Goal: Complete application form

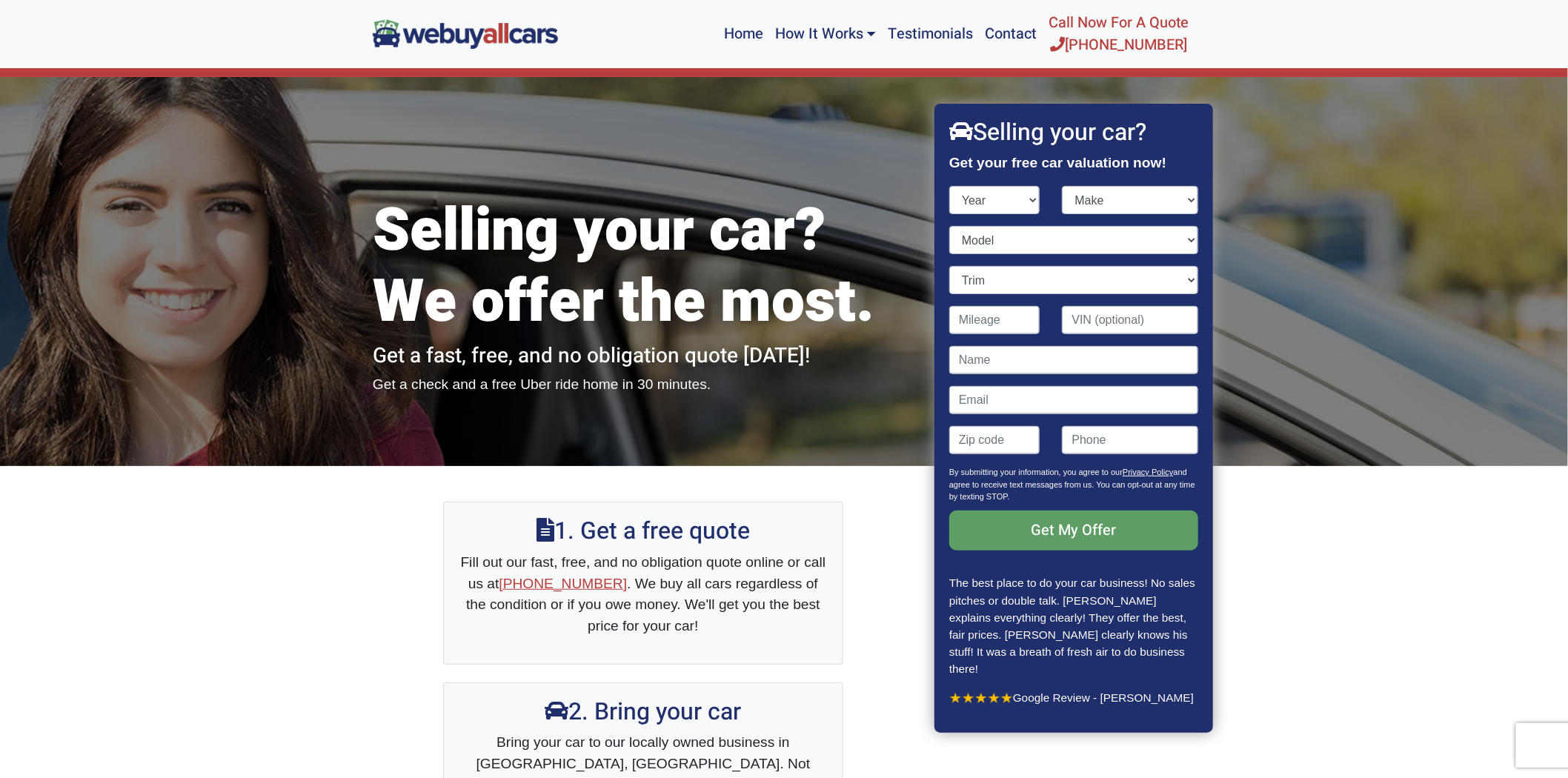
select select "2019"
click at [953, 214] on select "Year [DATE] 2024 2023 2022 2021 2020 2019 2018 2017 2016 2015 2014 2013 2012 20…" at bounding box center [994, 200] width 91 height 28
click at [1166, 214] on select "Make Acura Alfa Romeo Aston [PERSON_NAME] Audi Bentley BMW Buick Cadillac Chevr…" at bounding box center [1131, 200] width 136 height 28
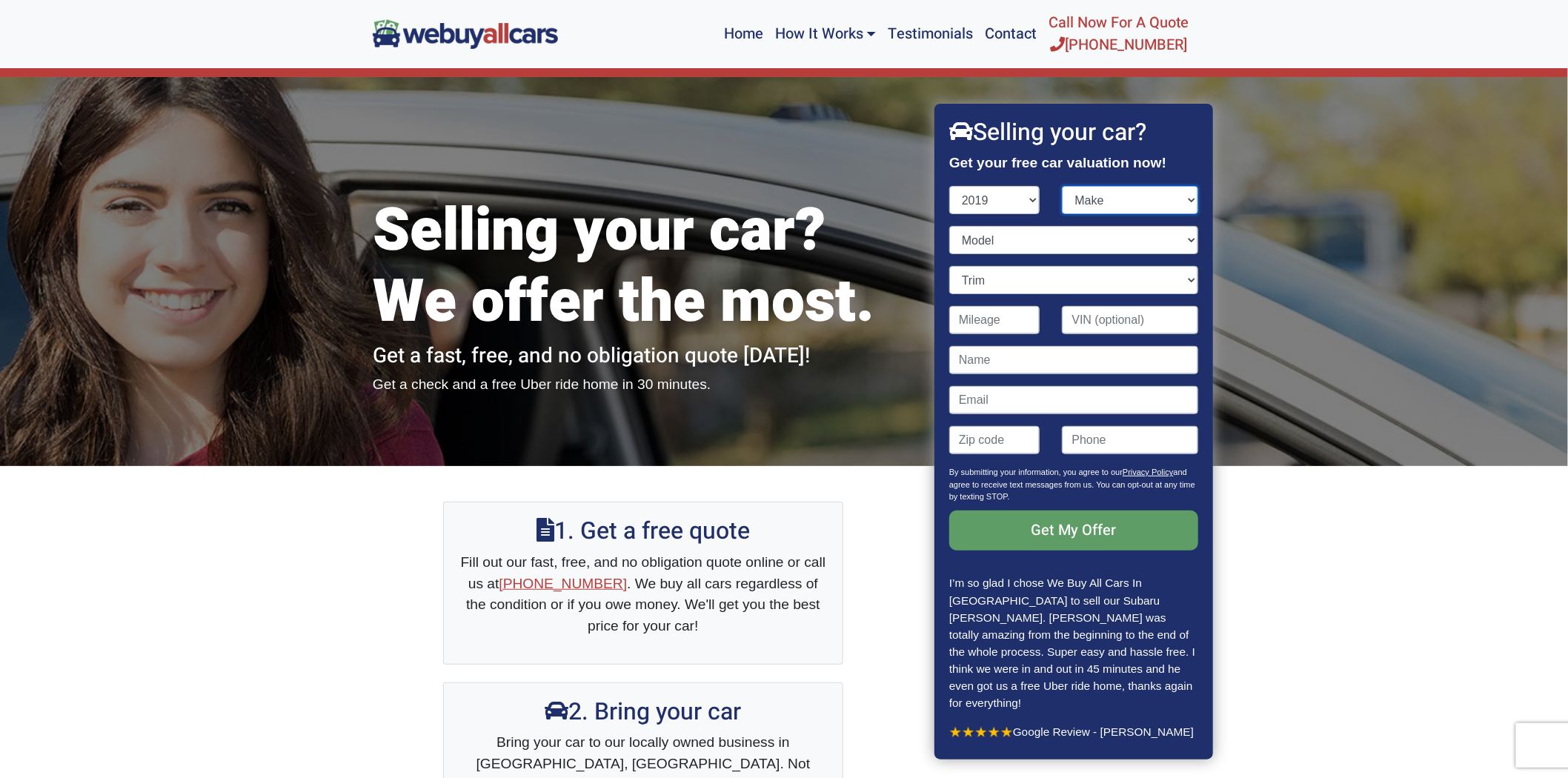
select select "BMW"
click at [1063, 214] on select "Make Acura Alfa Romeo Aston [PERSON_NAME] Audi Bentley BMW Buick Cadillac Chevr…" at bounding box center [1131, 200] width 136 height 28
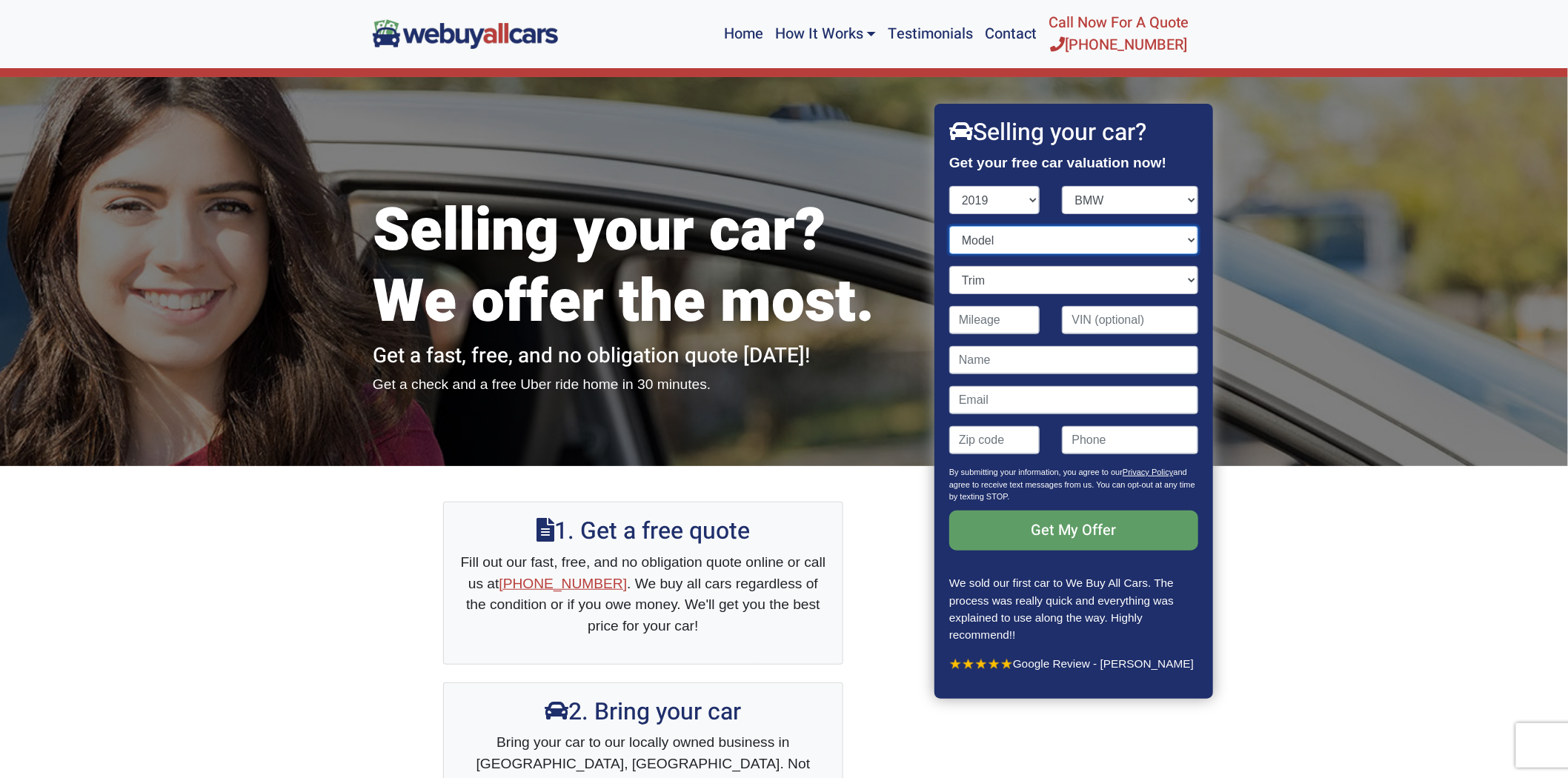
click at [1164, 254] on select "Model 2 Series 3 Series 3 Series Gran Turismo 4 Series 4 Series Gran Coupe 5 Se…" at bounding box center [1073, 239] width 249 height 28
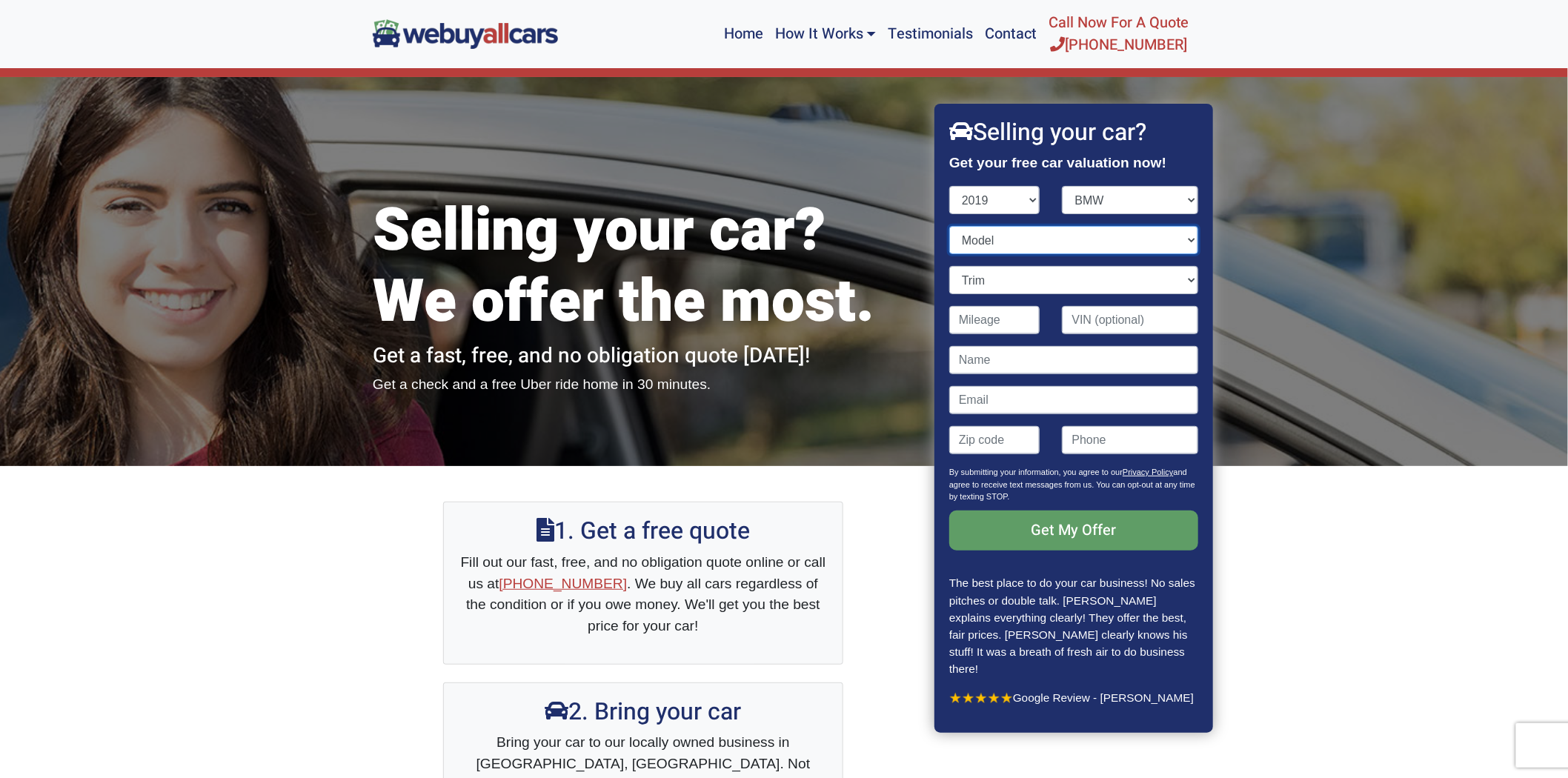
select select "X3"
click at [953, 254] on select "Model 2 Series 3 Series 3 Series Gran Turismo 4 Series 4 Series Gran Coupe 5 Se…" at bounding box center [1073, 239] width 249 height 28
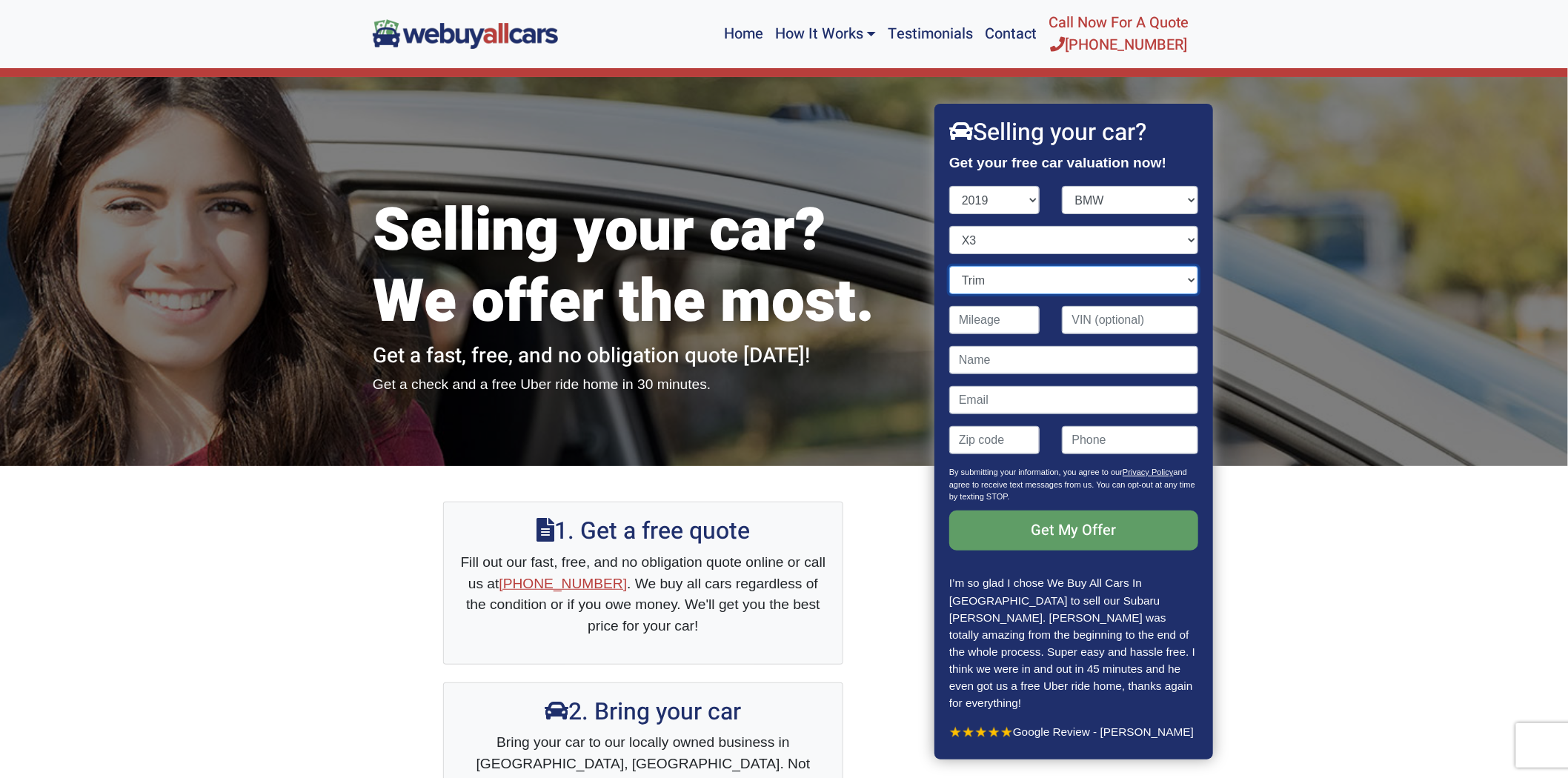
click at [1168, 294] on select "Trim M40i 4dr SUV AWD (3.0L 6cyl Turbo) sDrive30i 4dr SUV (2.0L 4cyl Turbo) xDr…" at bounding box center [1073, 280] width 249 height 28
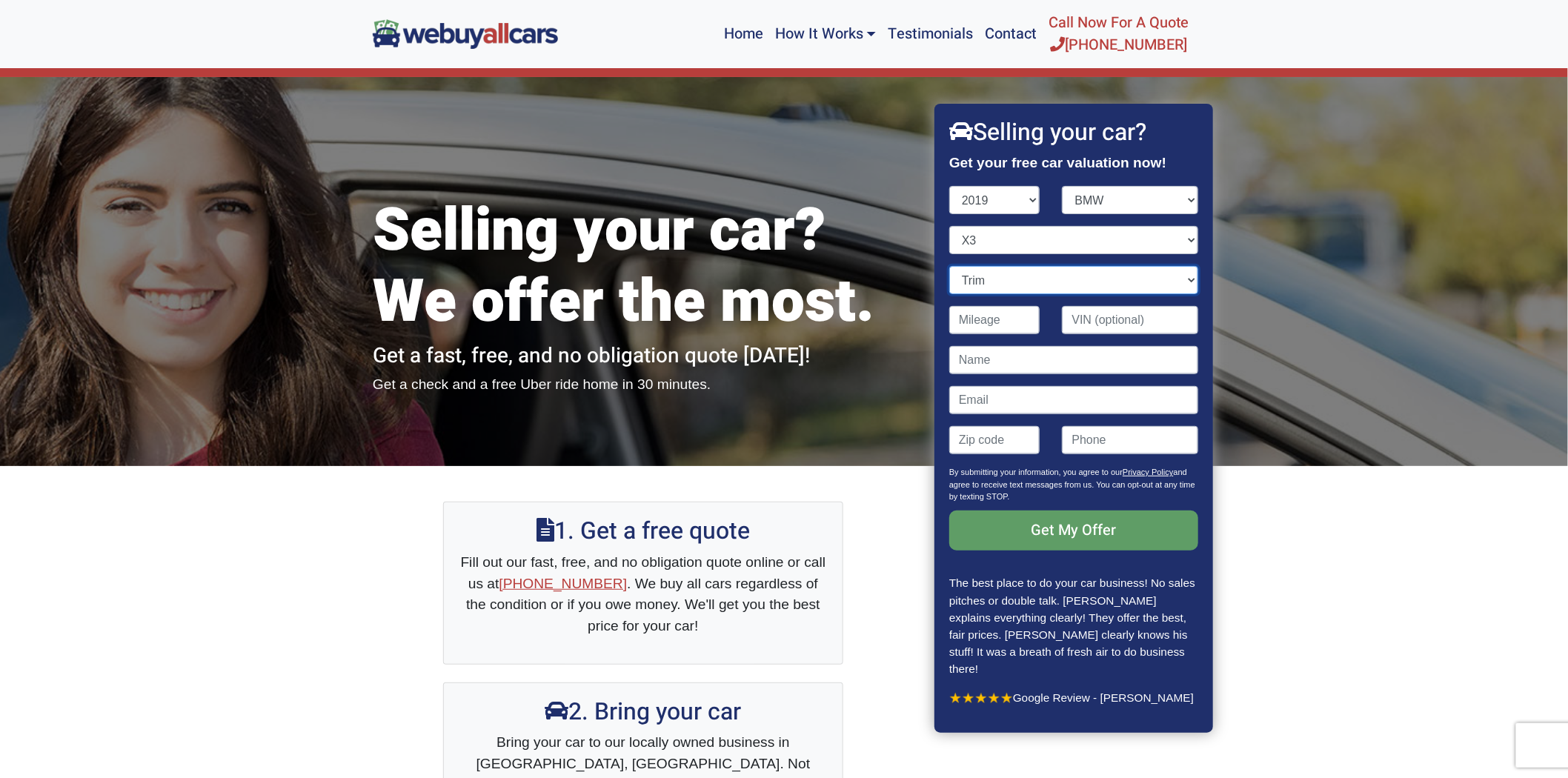
select select "M40i 4dr SUV AWD (3.0L 6cyl Turbo)"
click at [953, 294] on select "Trim M40i 4dr SUV AWD (3.0L 6cyl Turbo) sDrive30i 4dr SUV (2.0L 4cyl Turbo) xDr…" at bounding box center [1073, 280] width 249 height 28
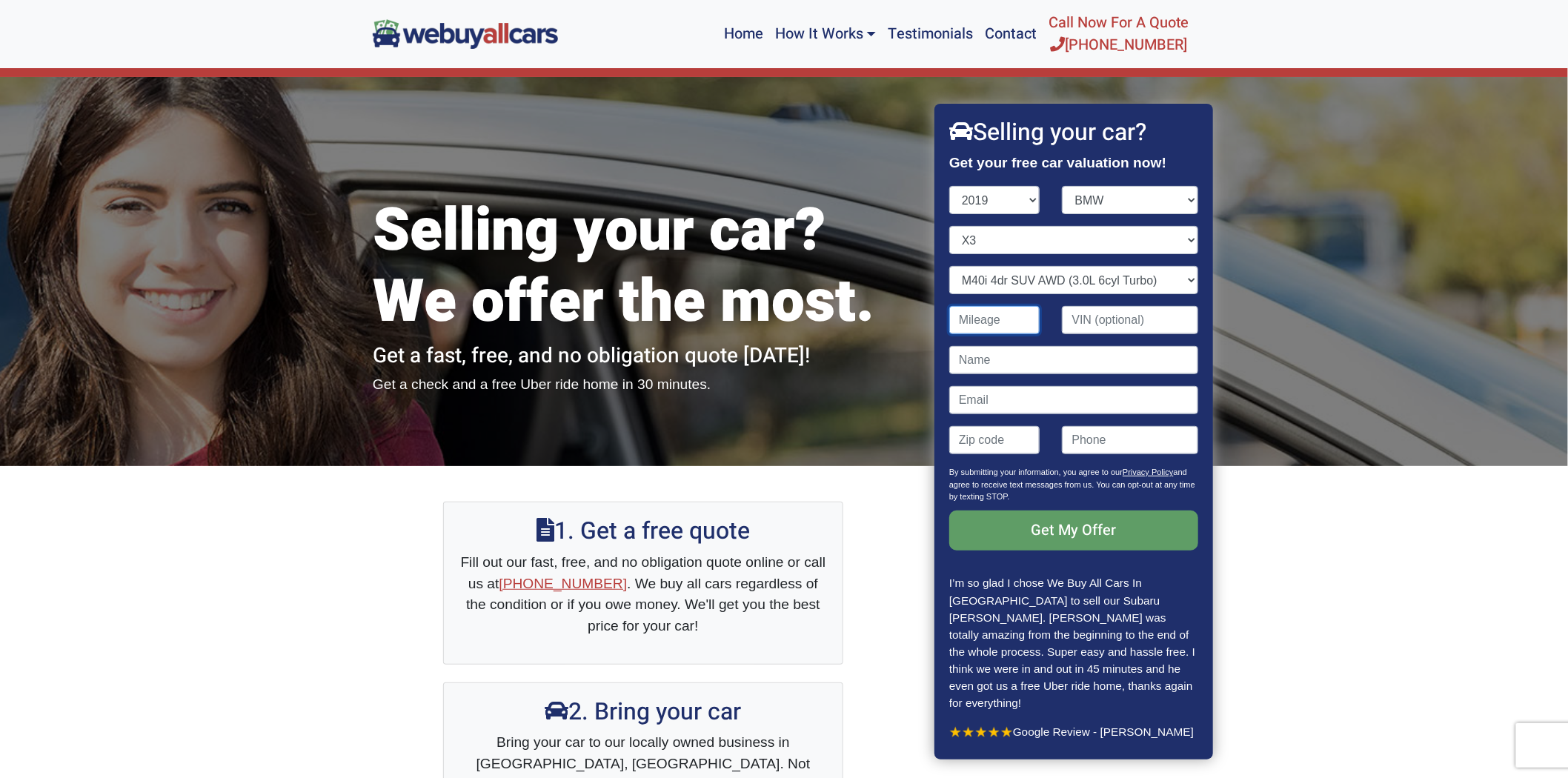
click at [1018, 334] on input "Contact form" at bounding box center [994, 319] width 91 height 28
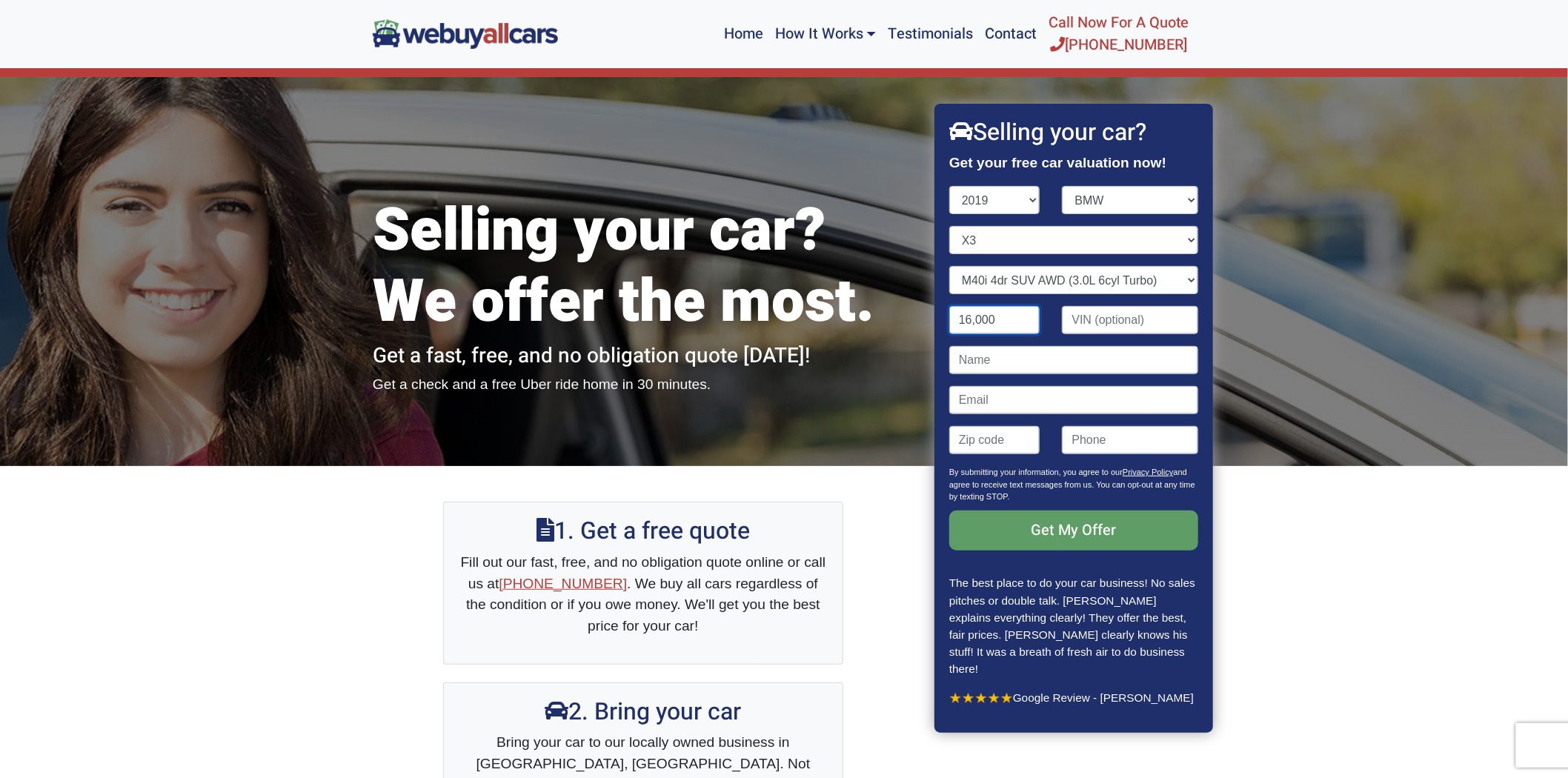
type input "16,000"
click at [1030, 374] on input "Contact form" at bounding box center [1073, 359] width 249 height 28
type input "08055"
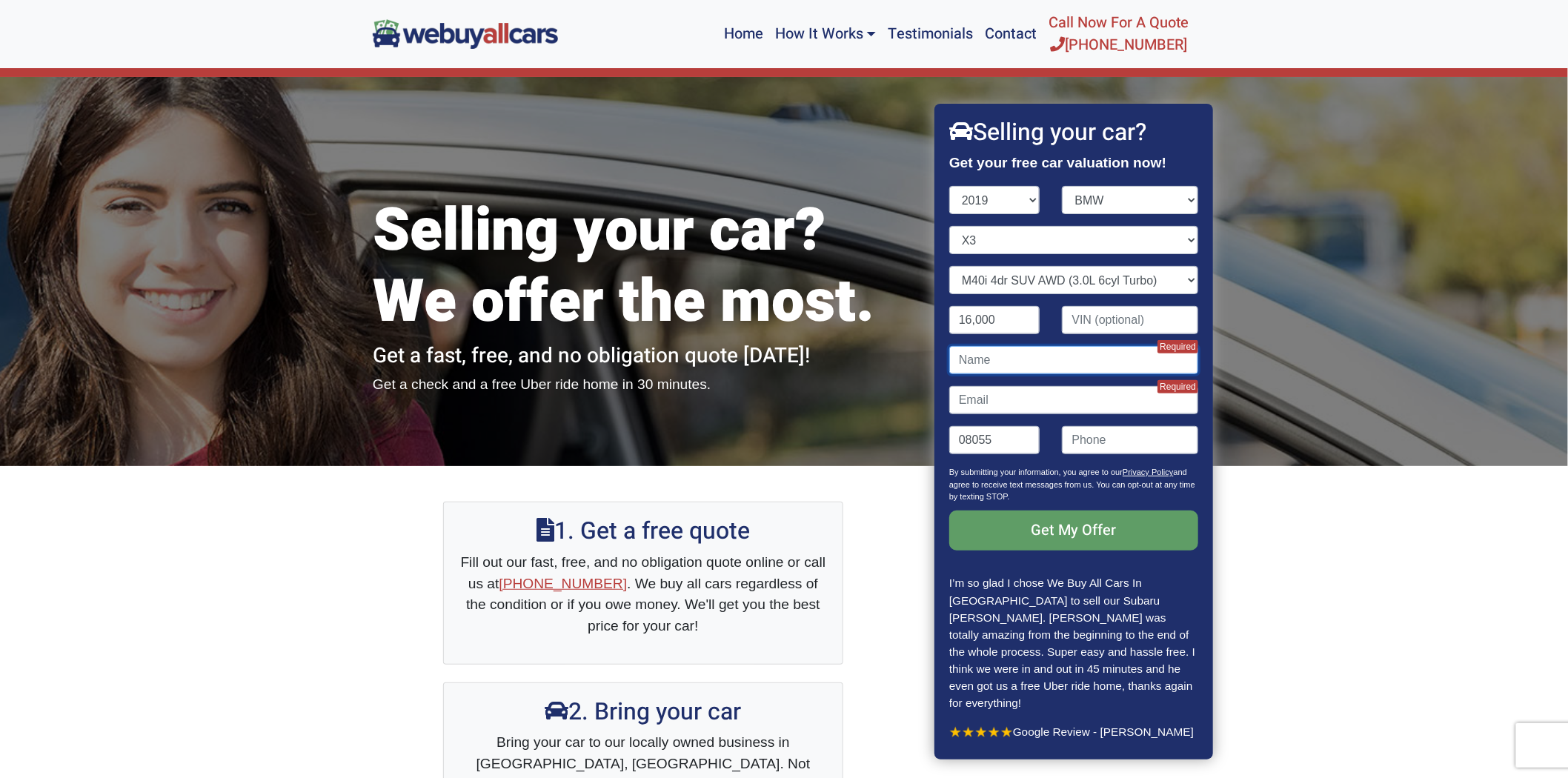
click at [1017, 374] on input "Contact form" at bounding box center [1073, 359] width 249 height 28
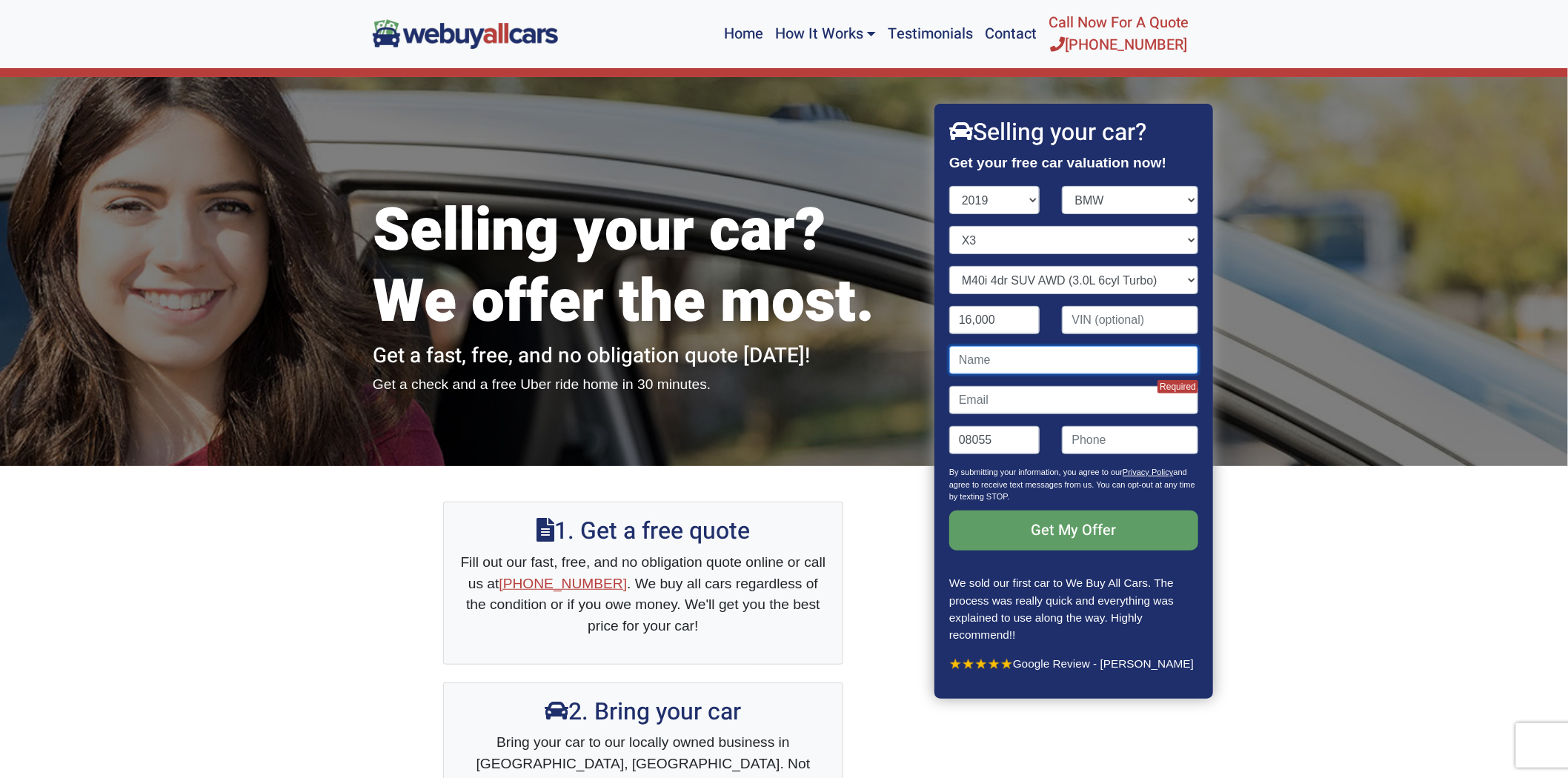
type input "[PERSON_NAME]"
type input "[EMAIL_ADDRESS][DOMAIN_NAME]"
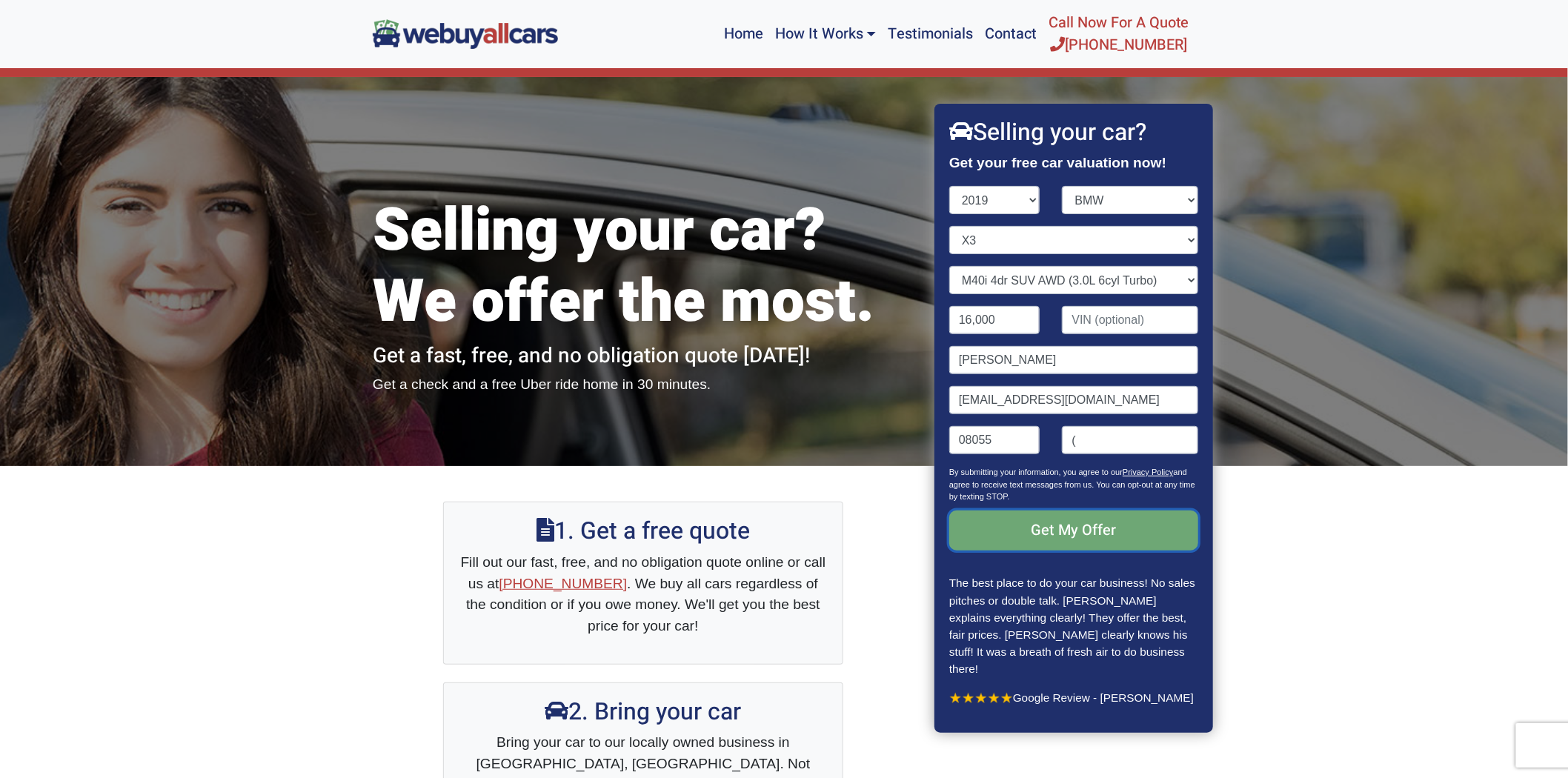
click at [1036, 550] on input "Get My Offer" at bounding box center [1073, 530] width 249 height 40
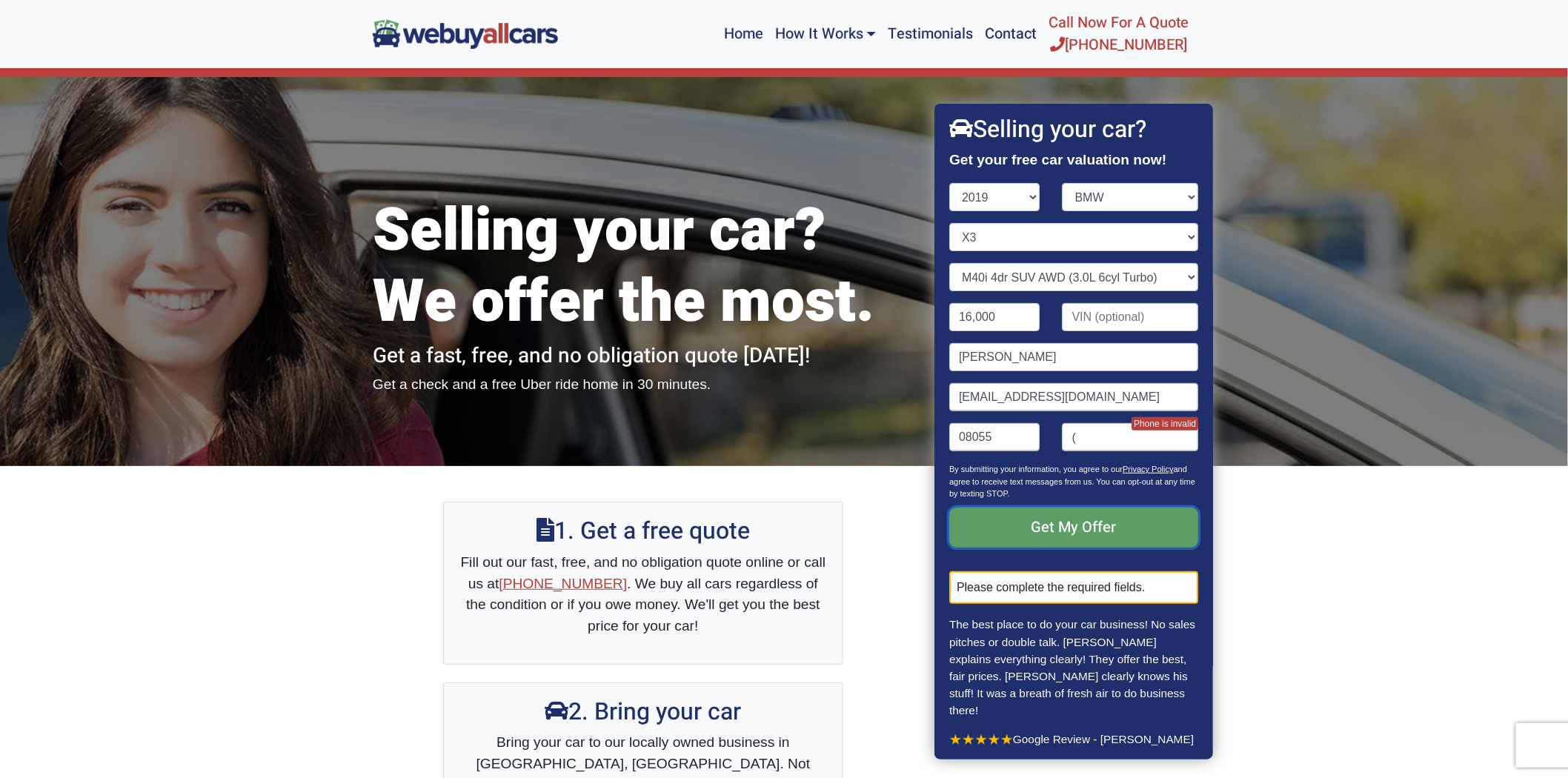
scroll to position [83, 0]
click at [1078, 451] on input "( " at bounding box center [1131, 436] width 136 height 28
click at [1066, 547] on input "Get My Offer" at bounding box center [1073, 527] width 249 height 40
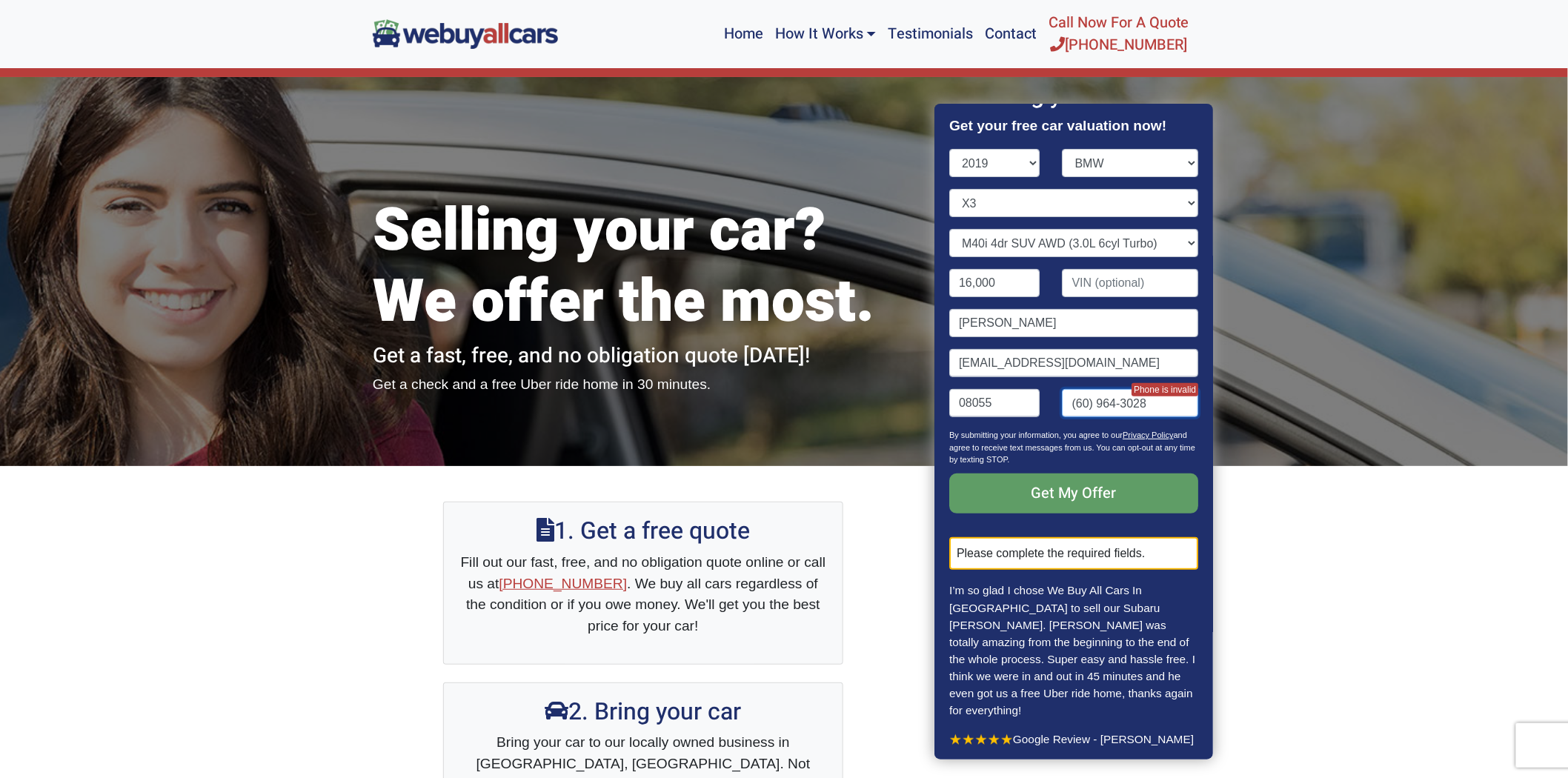
click at [1144, 417] on input "( 60) 964-3028" at bounding box center [1131, 402] width 136 height 28
click at [1125, 417] on input "( 60) 964-3028" at bounding box center [1131, 402] width 136 height 28
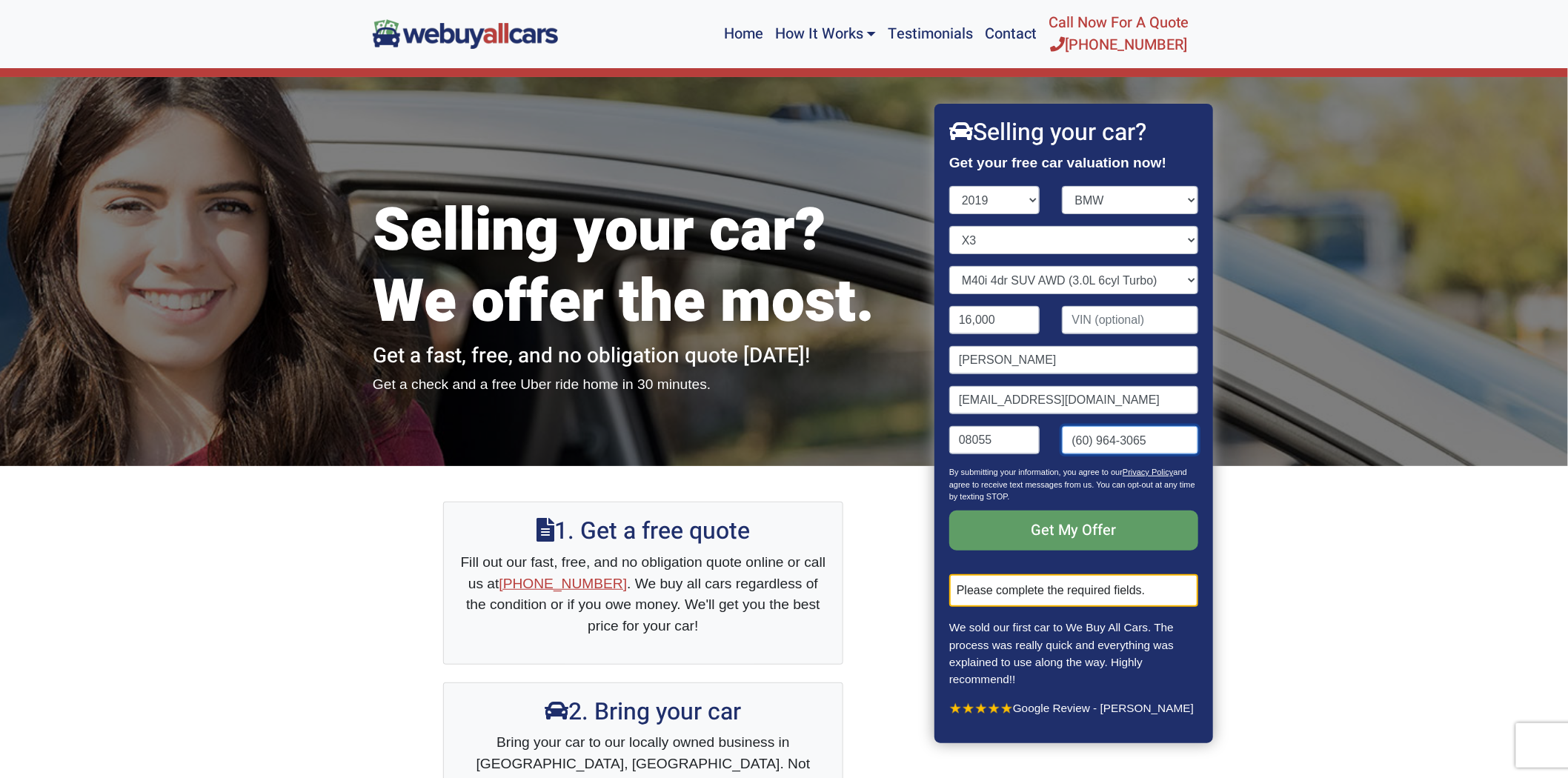
click at [1094, 454] on input "( 60) 964-3065" at bounding box center [1131, 439] width 136 height 28
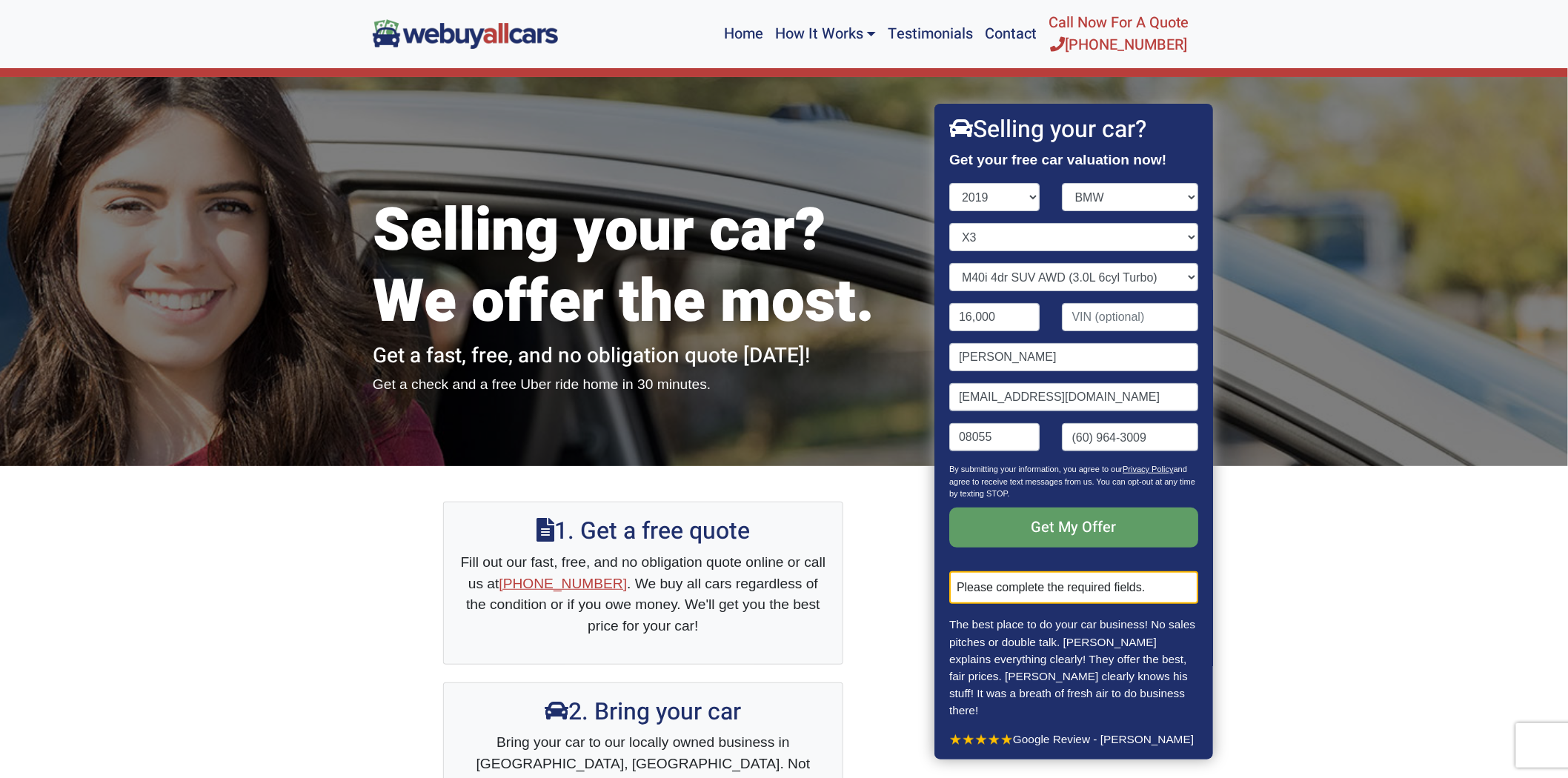
click at [1088, 507] on p "By submitting your information, you agree to our Privacy Policy and agree to re…" at bounding box center [1073, 485] width 249 height 44
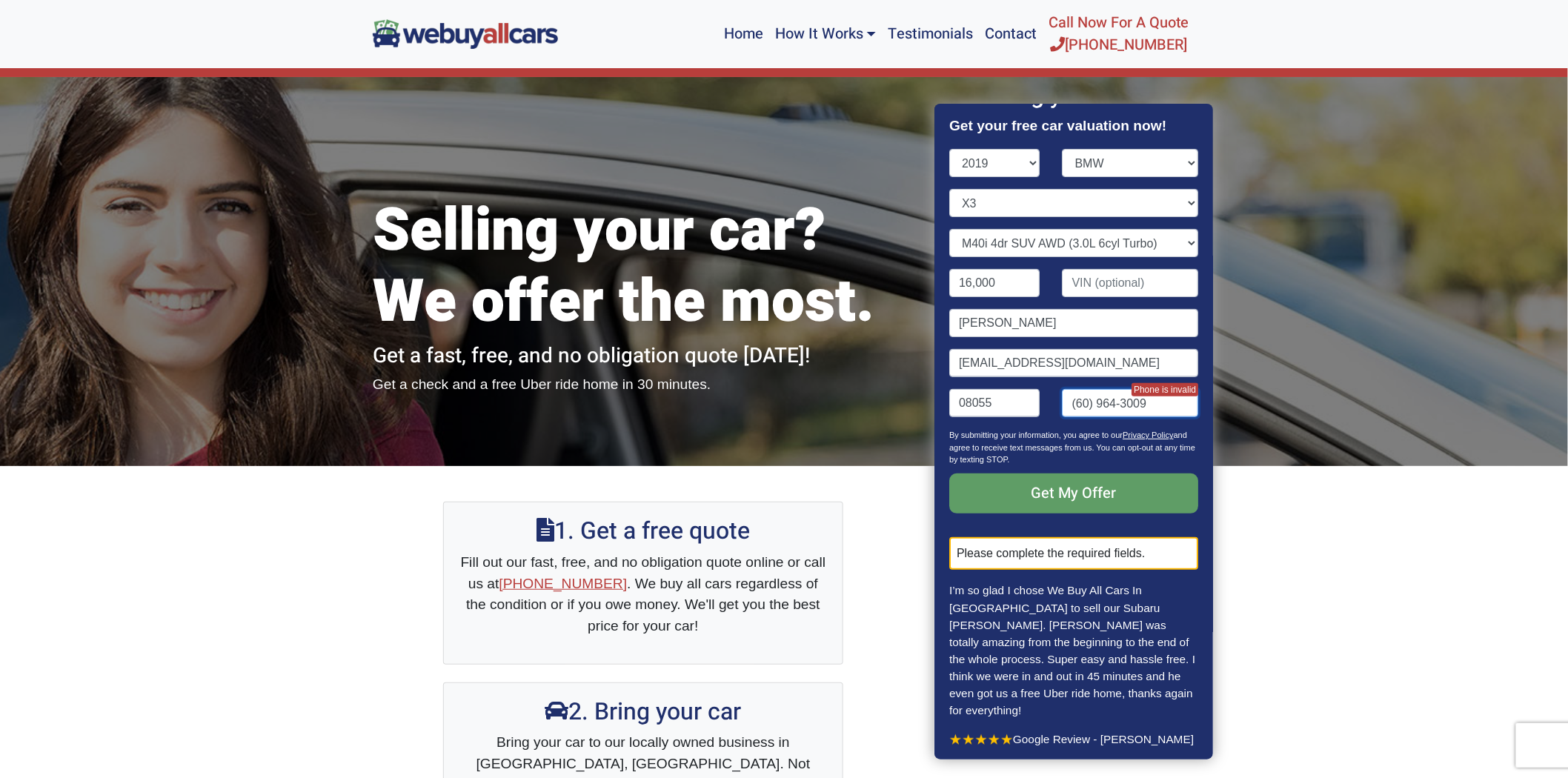
drag, startPoint x: 1096, startPoint y: 505, endPoint x: 1071, endPoint y: 506, distance: 25.0
click at [1071, 417] on input "( 60) 964-3009" at bounding box center [1131, 402] width 136 height 28
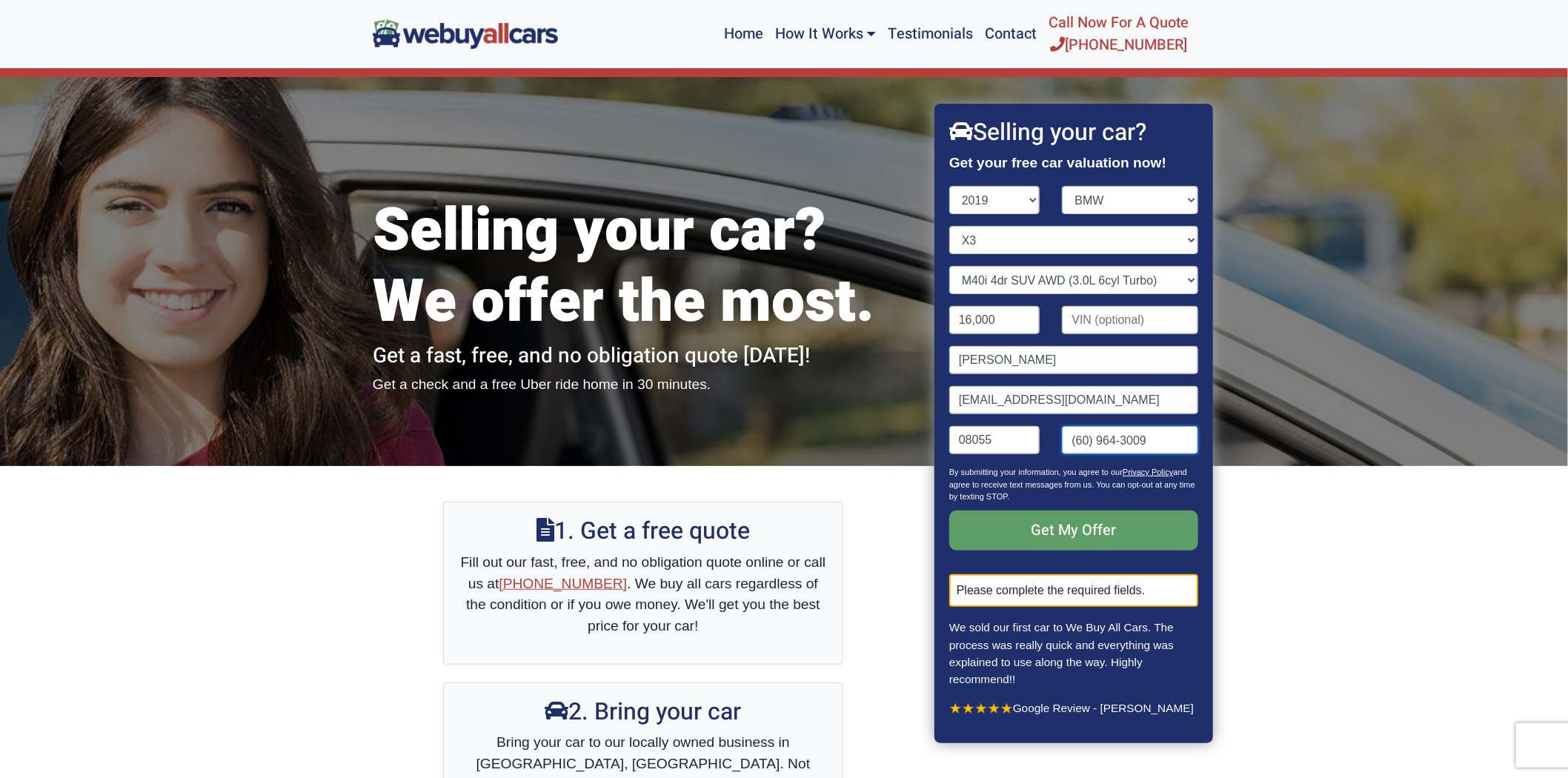
click at [1100, 454] on input "( 60) 964-3009" at bounding box center [1131, 439] width 136 height 28
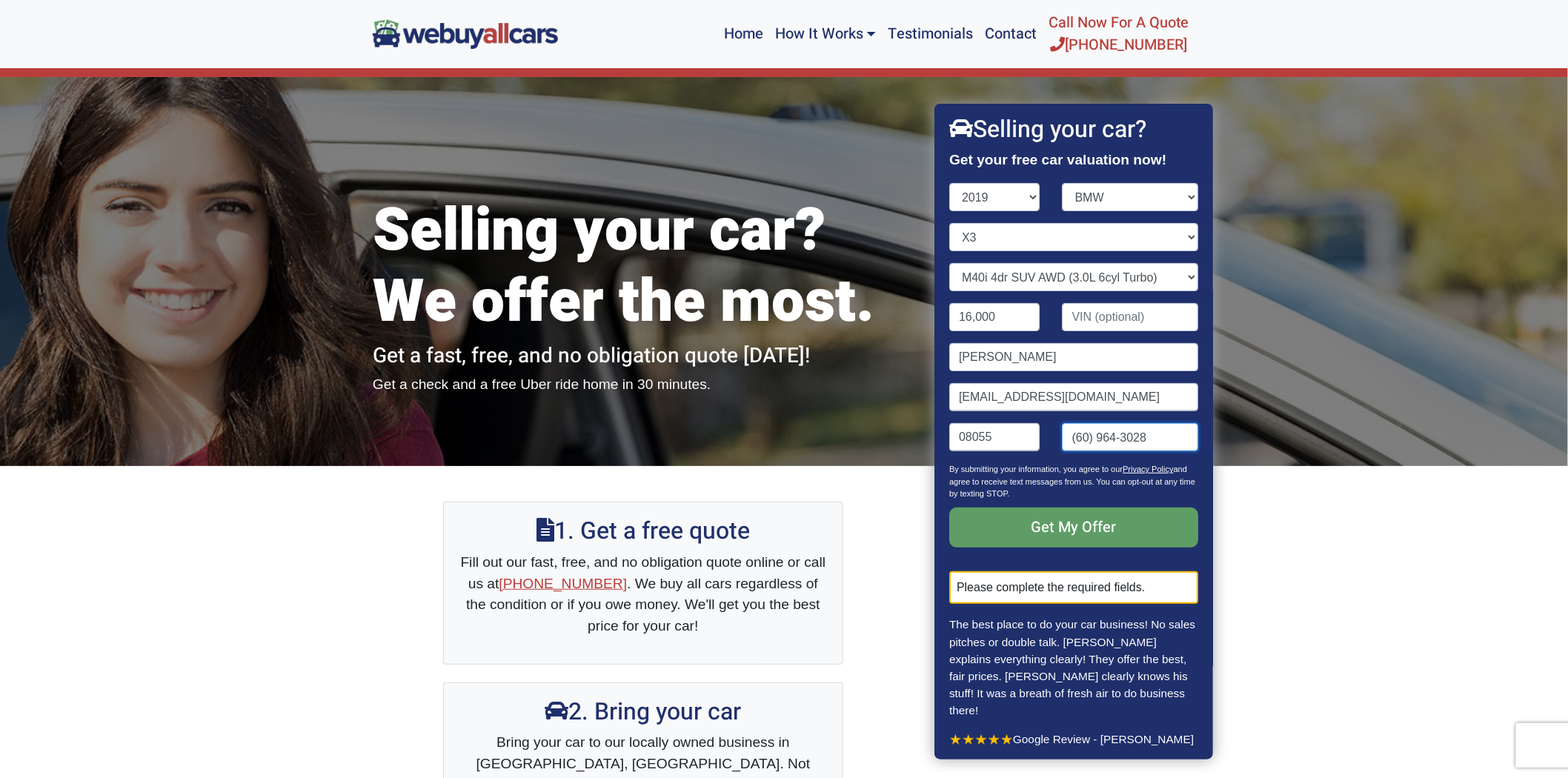
drag, startPoint x: 1102, startPoint y: 500, endPoint x: 1039, endPoint y: 506, distance: 63.3
click at [1040, 463] on div "08055 ( 60) 964-3028" at bounding box center [1073, 443] width 271 height 40
type input "(009) 654-3028"
click at [1080, 547] on input "Get My Offer" at bounding box center [1073, 527] width 249 height 40
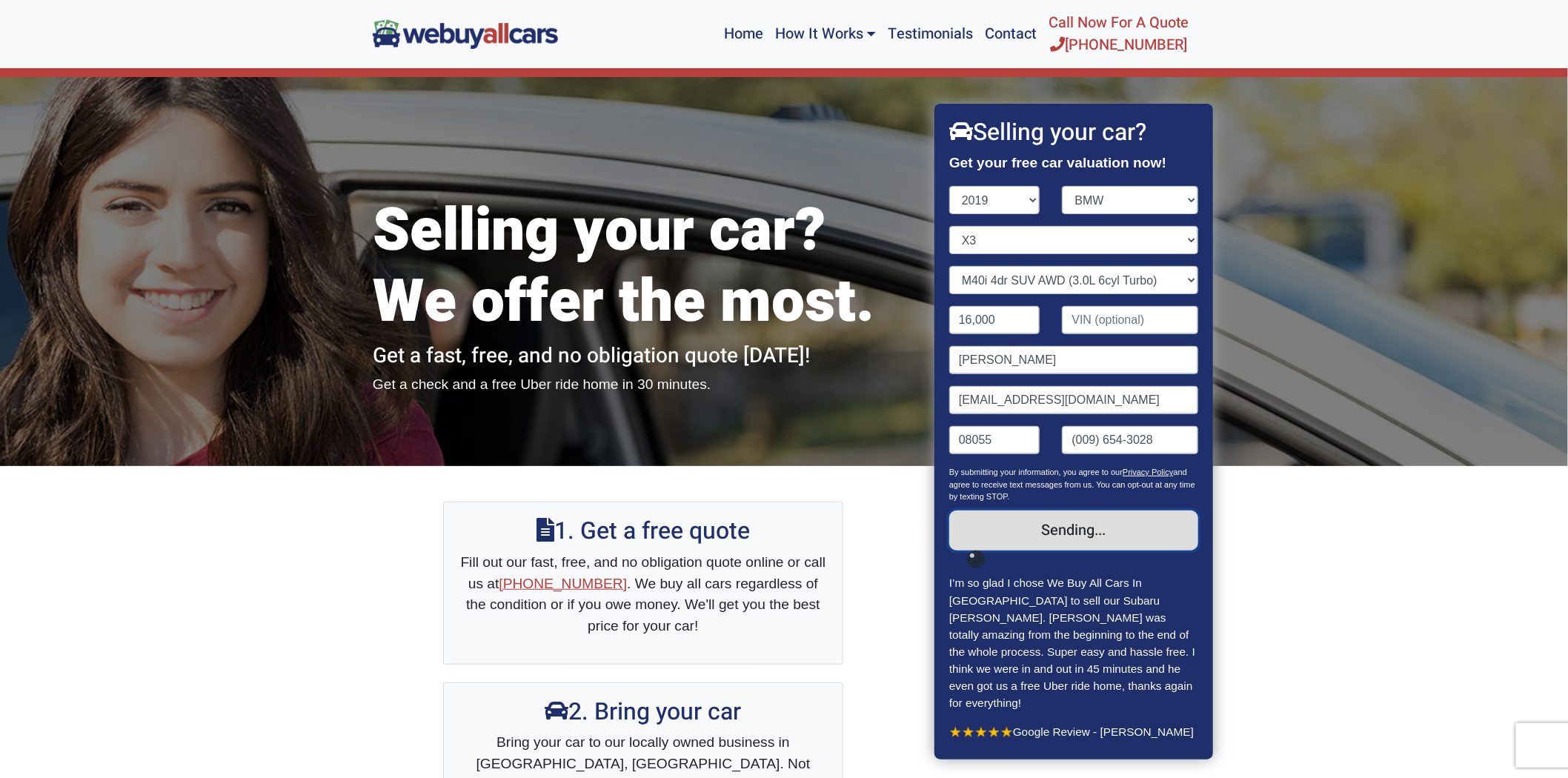
scroll to position [0, 0]
